Goal: Transaction & Acquisition: Subscribe to service/newsletter

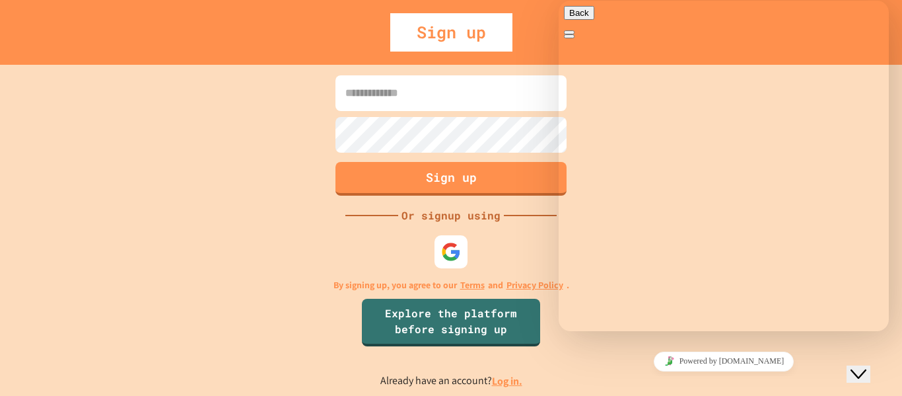
click at [569, 18] on icon "button" at bounding box center [569, 13] width 0 height 10
click at [611, 77] on button "Try again" at bounding box center [587, 70] width 47 height 14
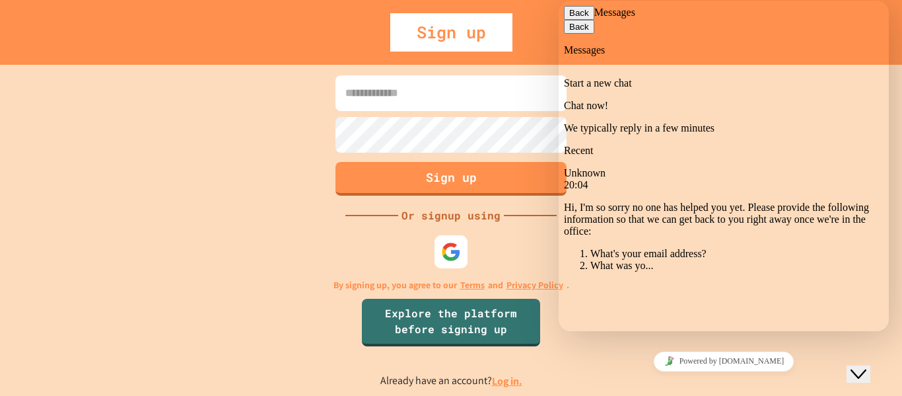
click at [77, 248] on div "Sign up Or signup using By signing up, you agree to our Terms and Privacy Polic…" at bounding box center [451, 230] width 902 height 331
